Goal: Information Seeking & Learning: Learn about a topic

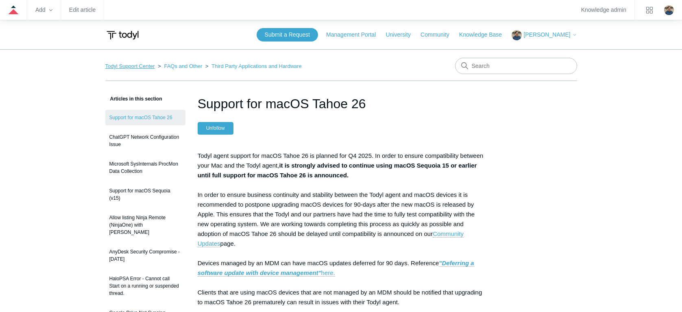
click at [125, 67] on link "Todyl Support Center" at bounding box center [130, 66] width 50 height 6
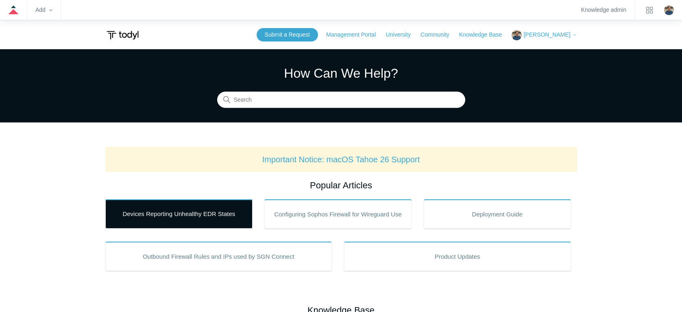
click at [183, 220] on link "Devices Reporting Unhealthy EDR States" at bounding box center [178, 213] width 147 height 29
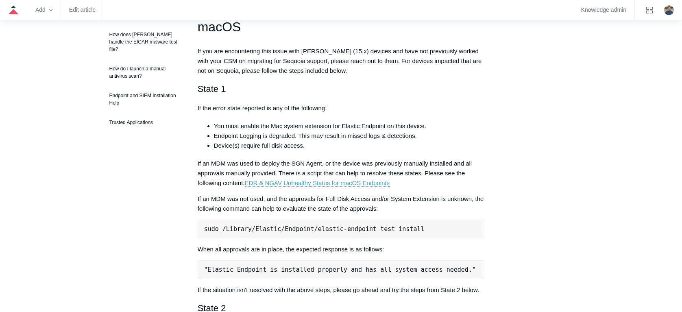
scroll to position [285, 0]
